Goal: Entertainment & Leisure: Consume media (video, audio)

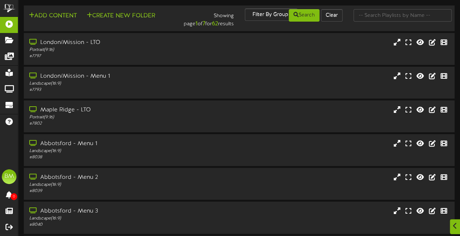
scroll to position [37, 0]
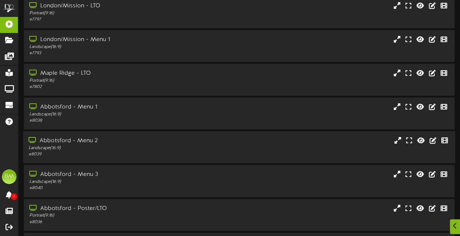
click at [84, 144] on div "Abbotsford - Menu 2" at bounding box center [113, 141] width 169 height 8
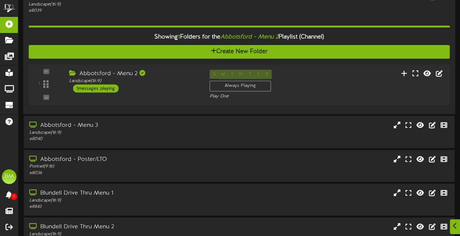
scroll to position [181, 0]
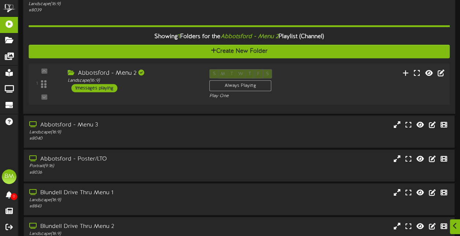
click at [94, 89] on div "1 messages playing" at bounding box center [94, 88] width 46 height 8
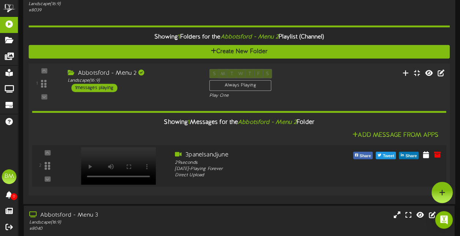
click at [121, 153] on video at bounding box center [118, 165] width 75 height 37
